Goal: Task Accomplishment & Management: Use online tool/utility

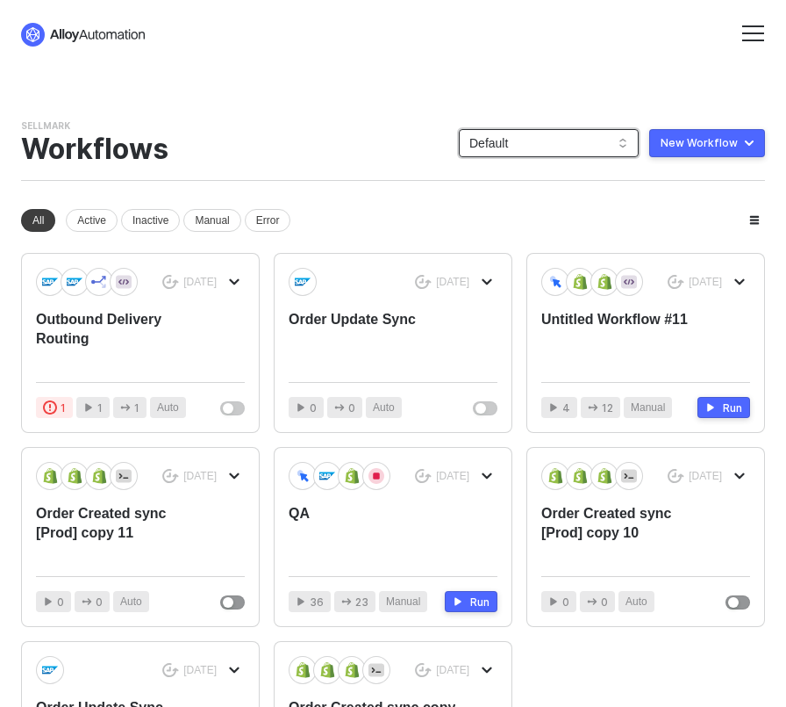
click at [567, 145] on span "Default" at bounding box center [549, 143] width 159 height 26
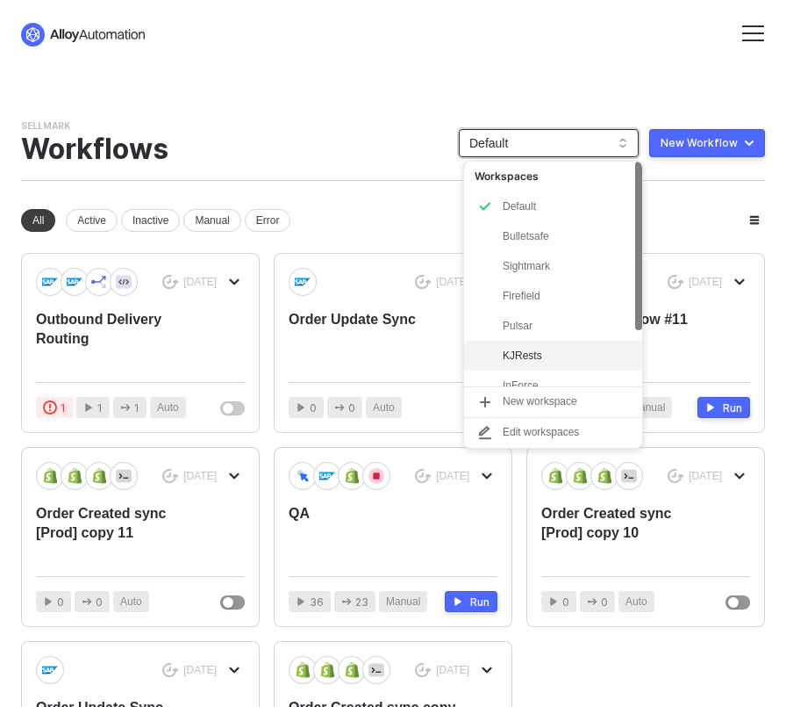
click at [520, 343] on div "KJRests" at bounding box center [553, 356] width 178 height 30
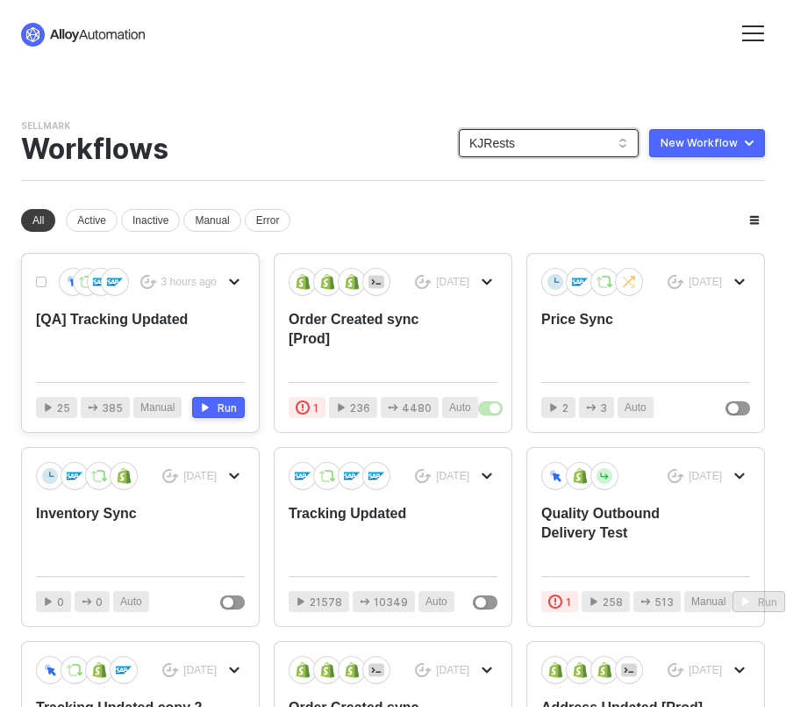
click at [103, 319] on div "[QA] Tracking Updated" at bounding box center [119, 339] width 167 height 58
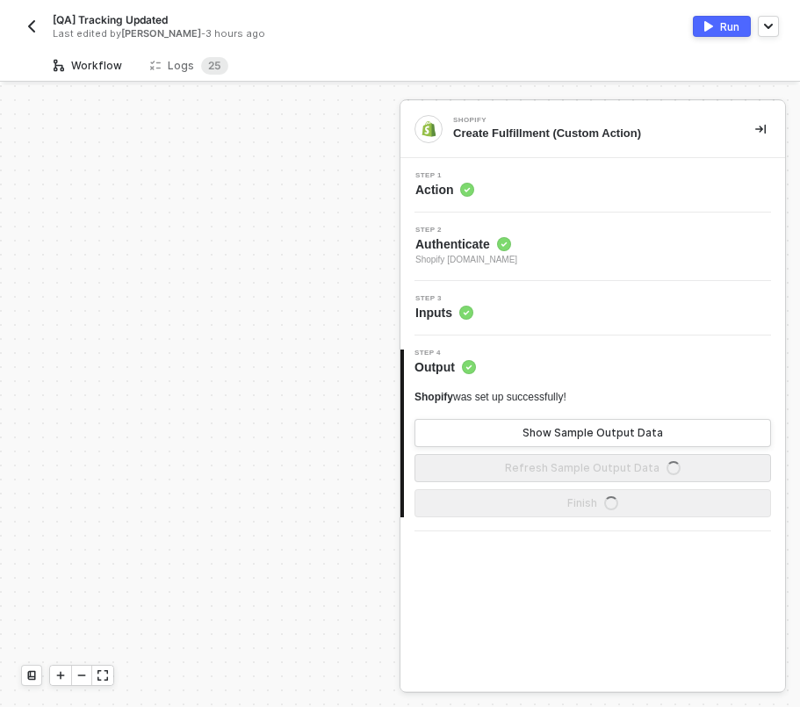
scroll to position [944, 0]
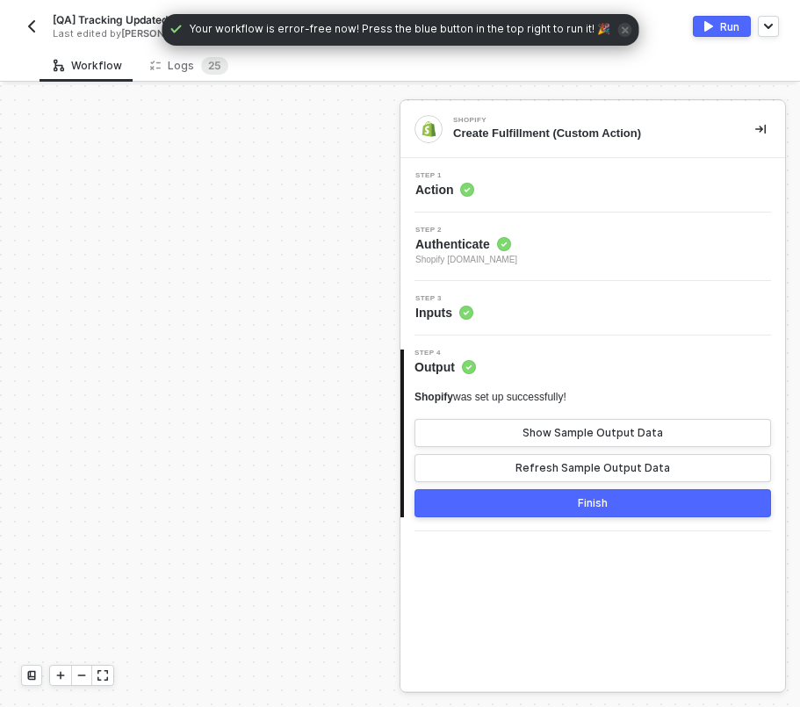
click at [557, 312] on div "Step 3 Inputs" at bounding box center [595, 308] width 380 height 26
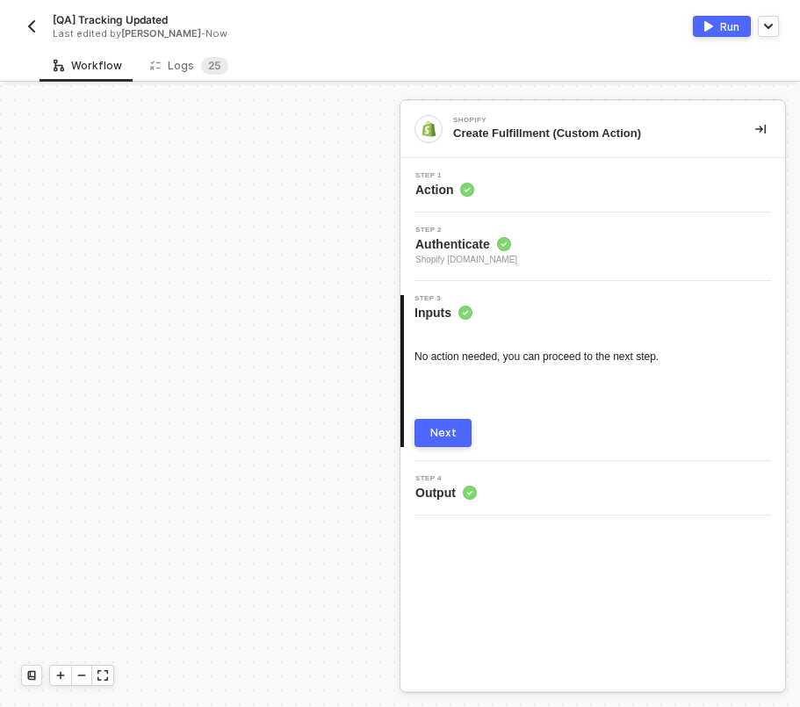
scroll to position [603, 919]
click at [30, 26] on img "button" at bounding box center [32, 26] width 14 height 14
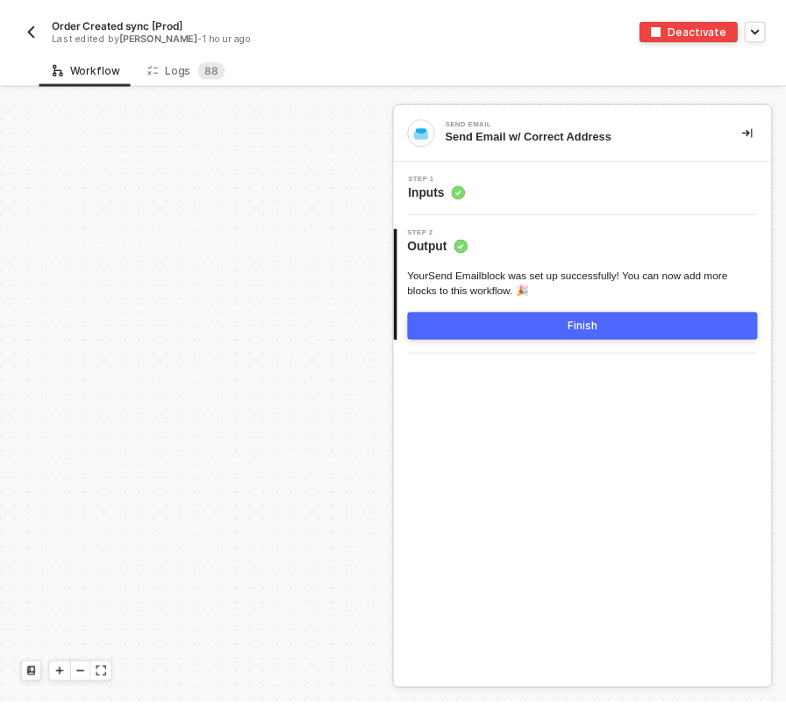
scroll to position [5900, 0]
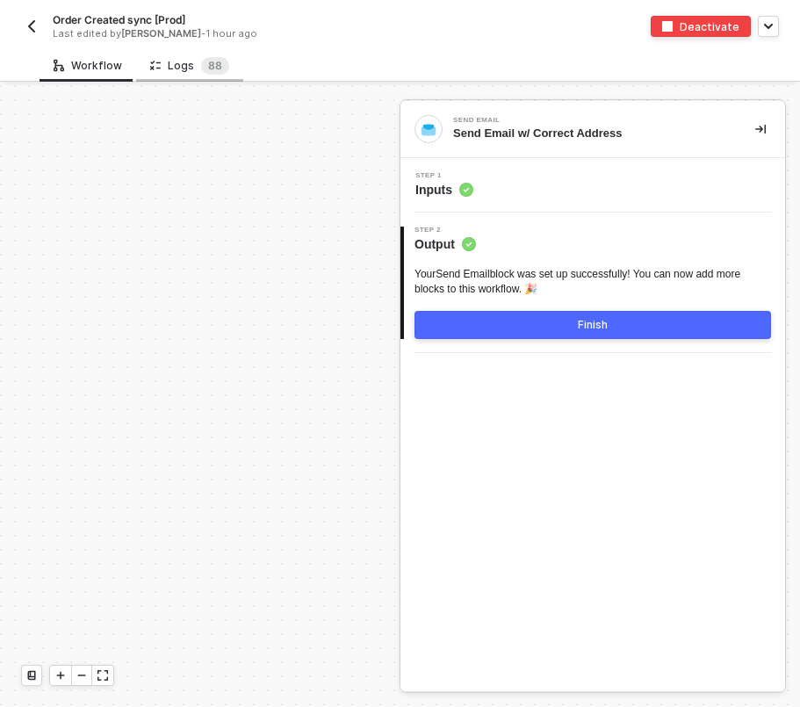
click at [169, 73] on div "Logs 8 8" at bounding box center [189, 66] width 79 height 18
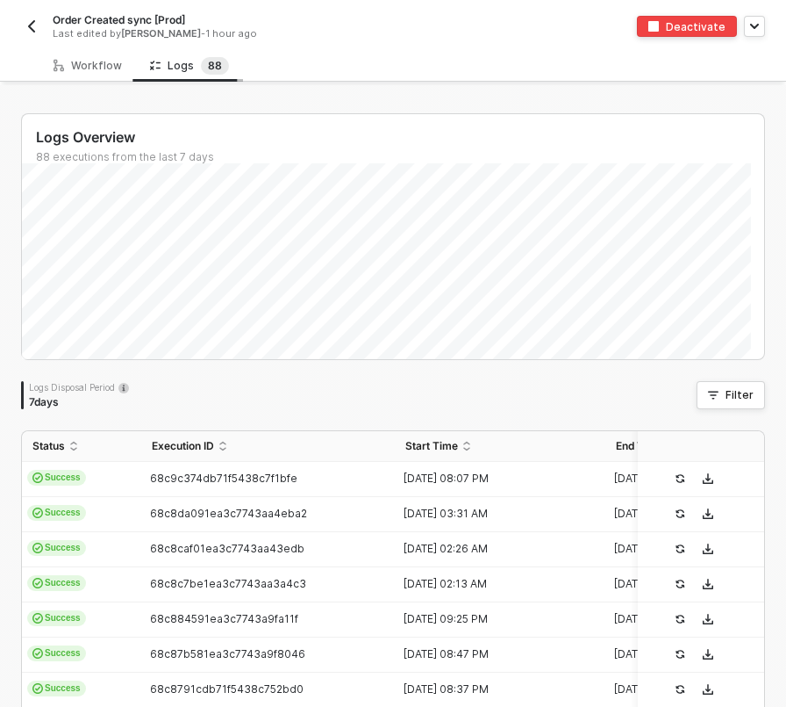
scroll to position [73, 0]
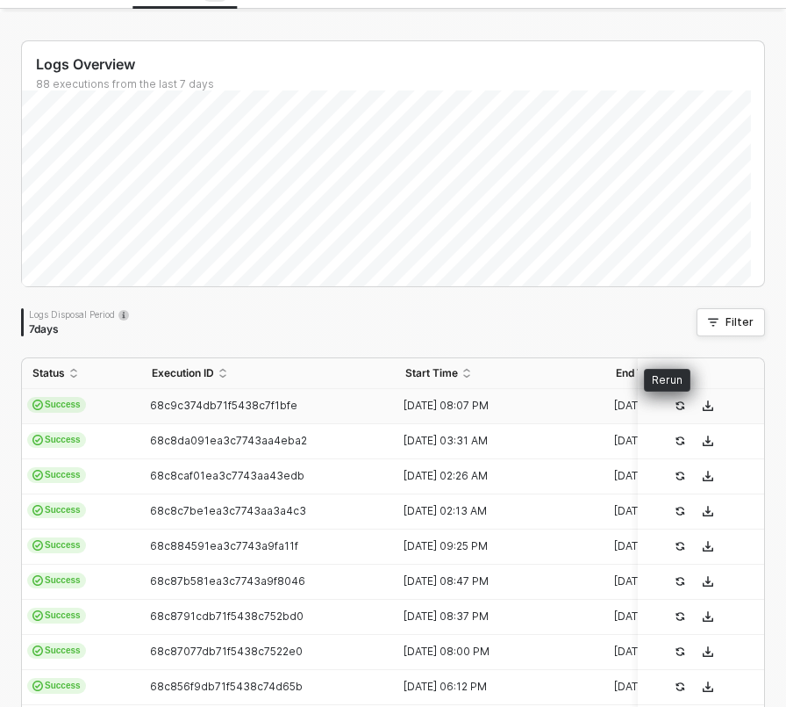
click at [675, 403] on icon "icon-success-page" at bounding box center [680, 405] width 11 height 11
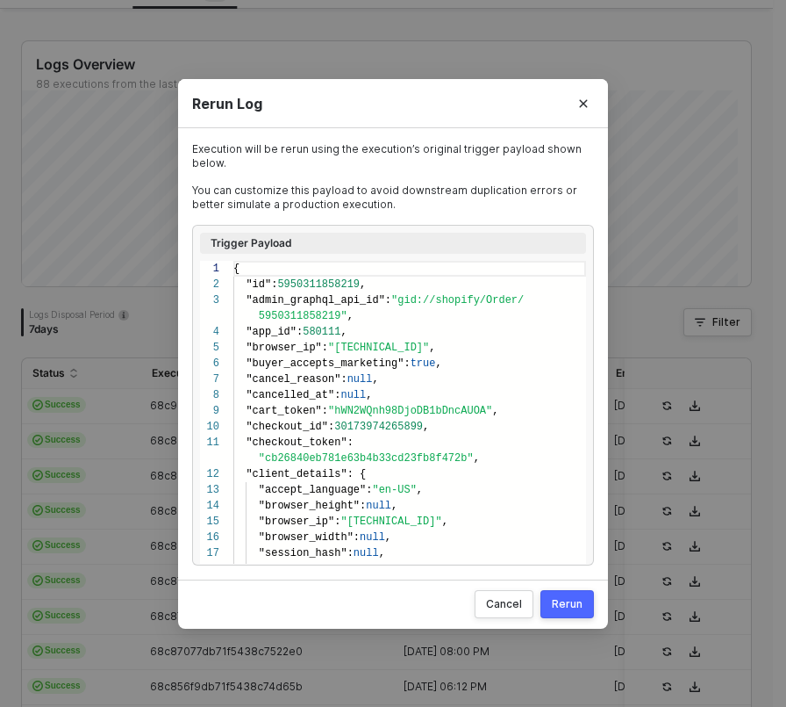
scroll to position [142, 0]
click at [590, 101] on button "Close" at bounding box center [584, 104] width 28 height 28
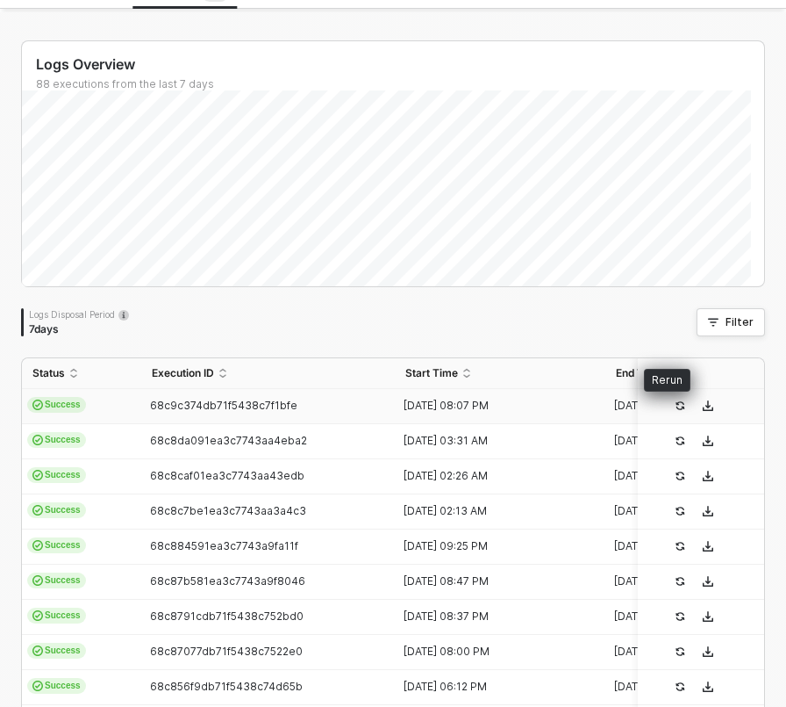
click at [675, 405] on icon "icon-success-page" at bounding box center [680, 405] width 11 height 11
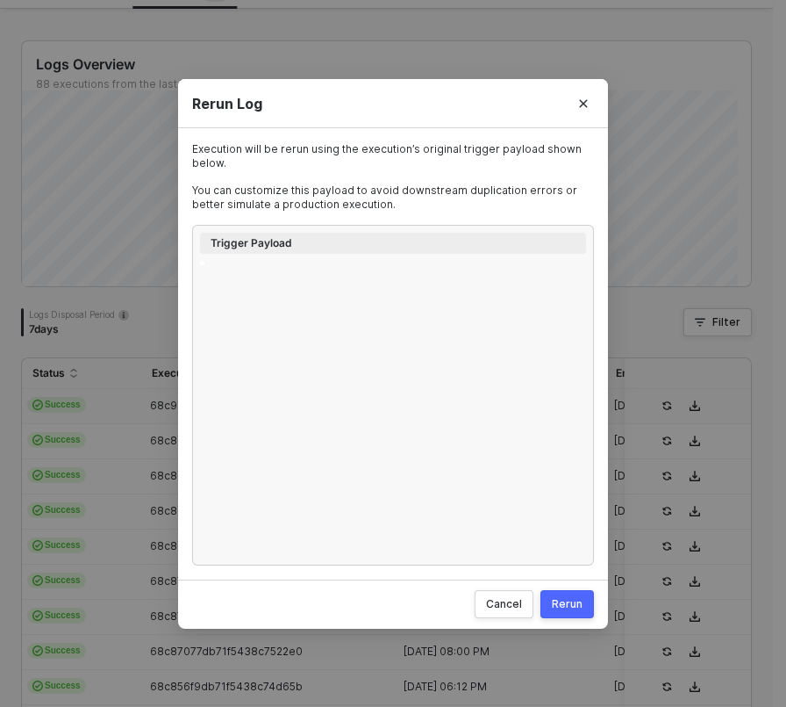
type textarea "{ "id": 5950311858219, "admin_graphql_api_id": "gid://shopify/Order/59503118582…"
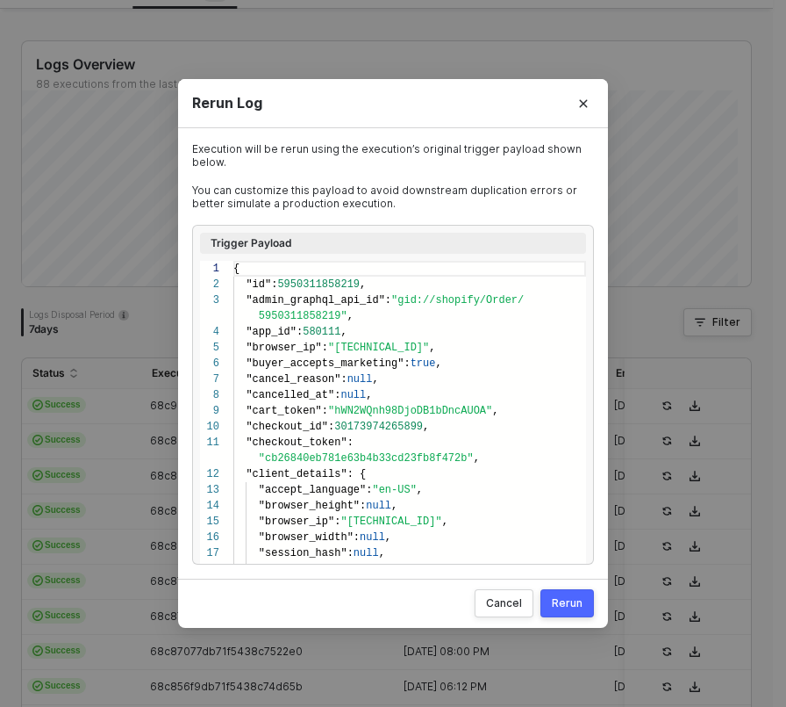
click at [563, 600] on div "Rerun" at bounding box center [567, 603] width 31 height 14
